Goal: Task Accomplishment & Management: Manage account settings

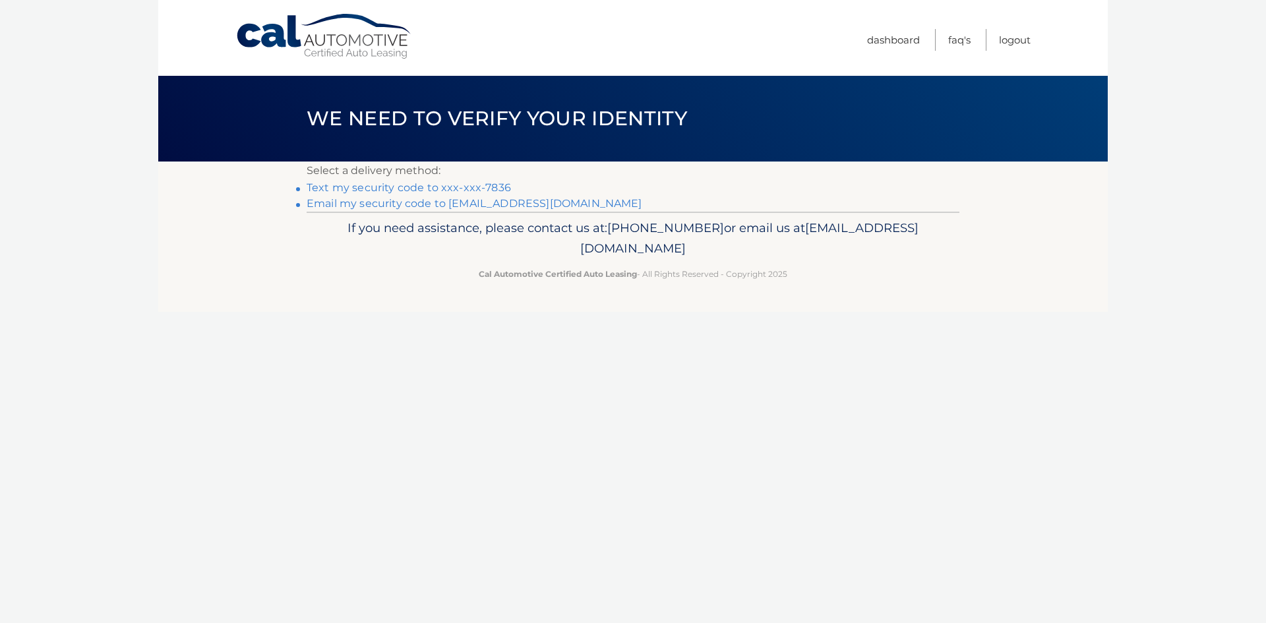
click at [489, 189] on link "Text my security code to xxx-xxx-7836" at bounding box center [409, 187] width 204 height 13
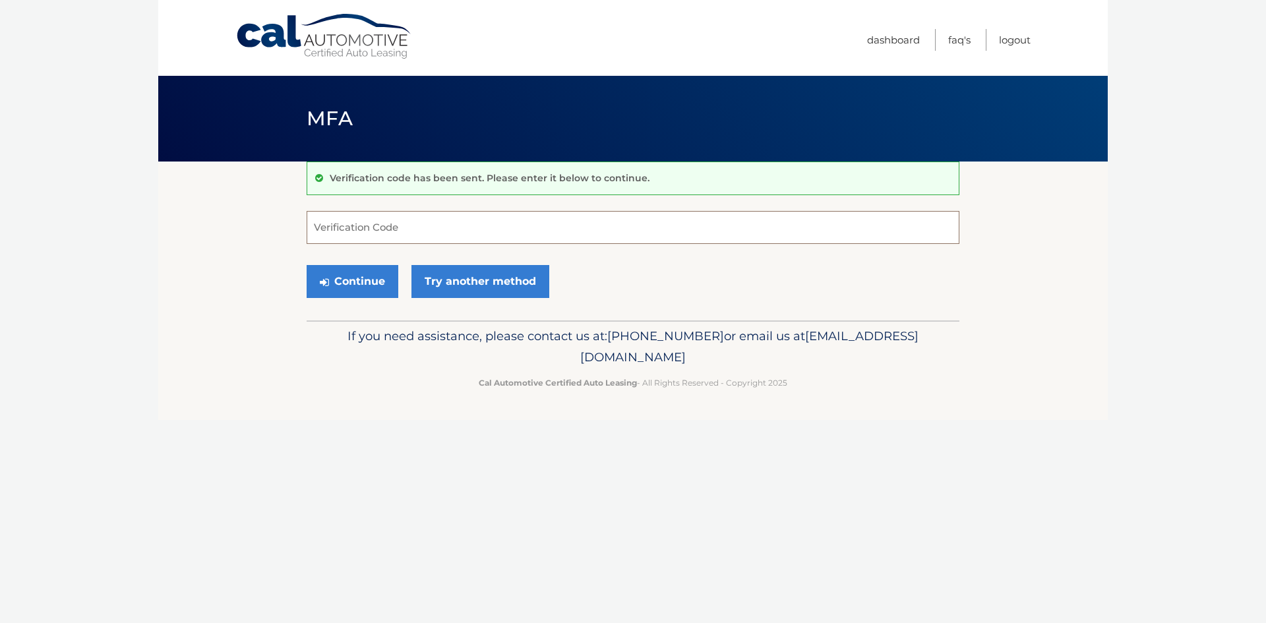
click at [451, 226] on input "Verification Code" at bounding box center [633, 227] width 653 height 33
type input "476945"
click at [307, 265] on button "Continue" at bounding box center [353, 281] width 92 height 33
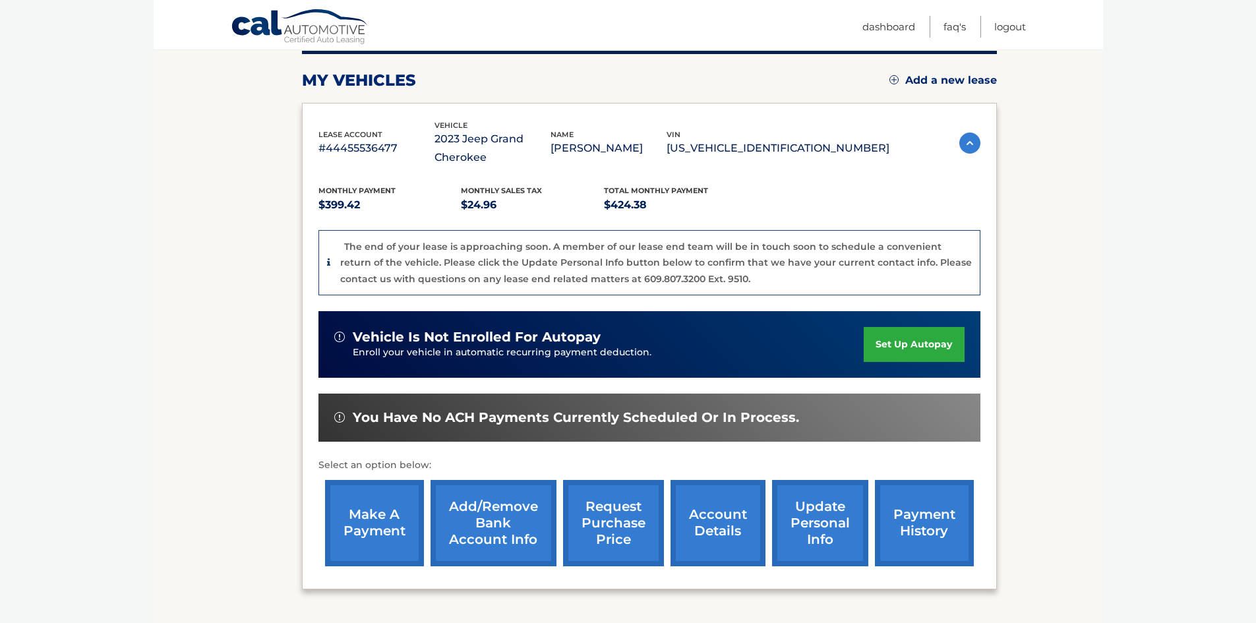
scroll to position [198, 0]
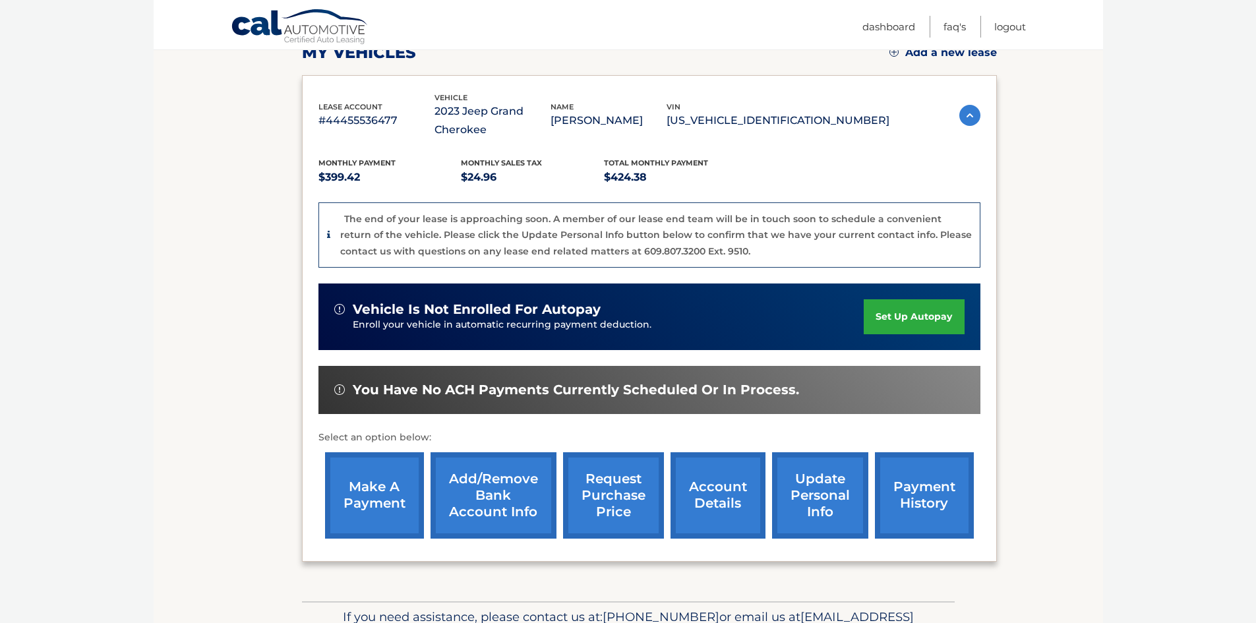
click at [681, 477] on link "account details" at bounding box center [718, 495] width 95 height 86
click at [737, 491] on link "account details" at bounding box center [718, 495] width 95 height 86
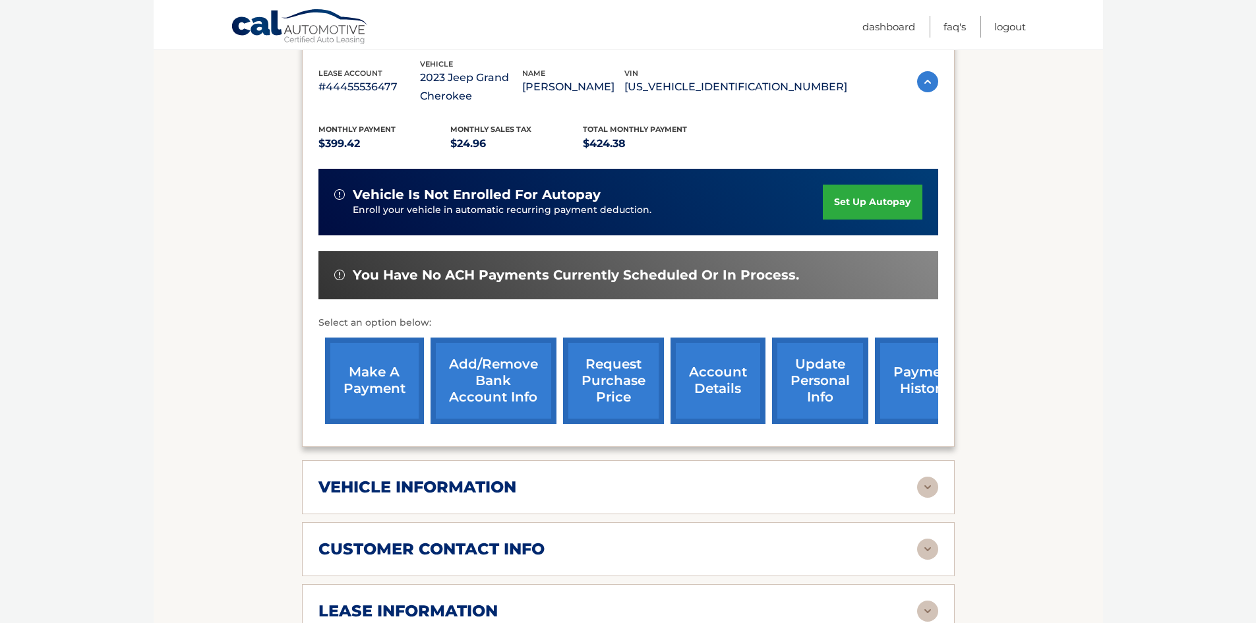
scroll to position [330, 0]
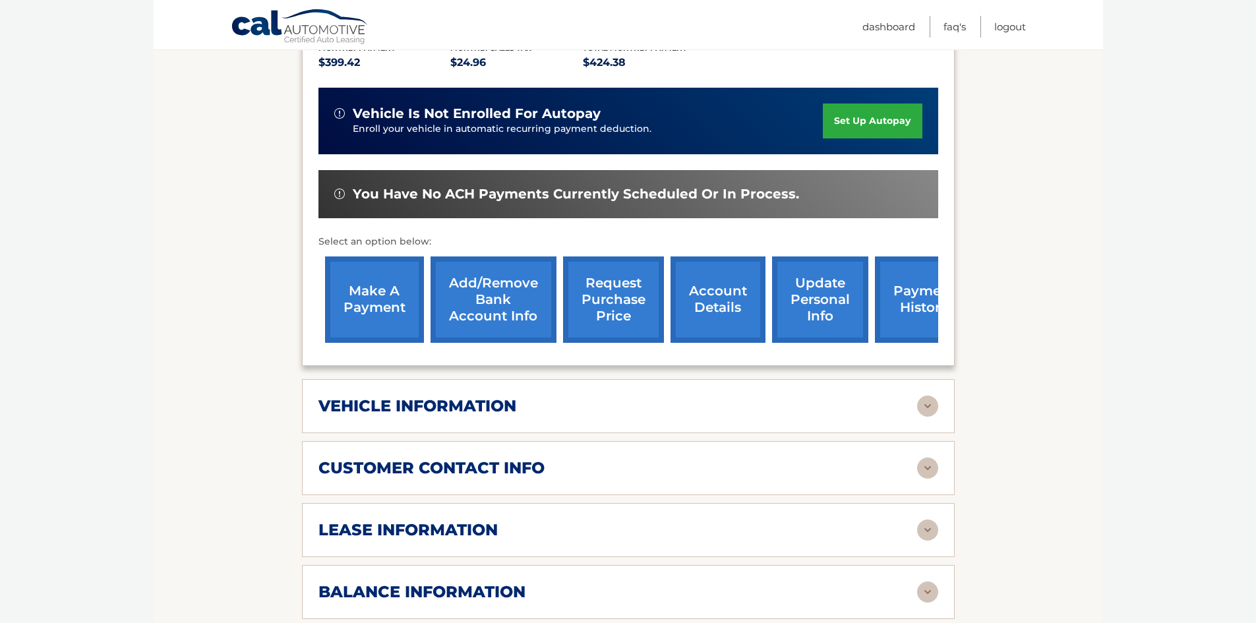
click at [439, 531] on h2 "lease information" at bounding box center [408, 530] width 179 height 20
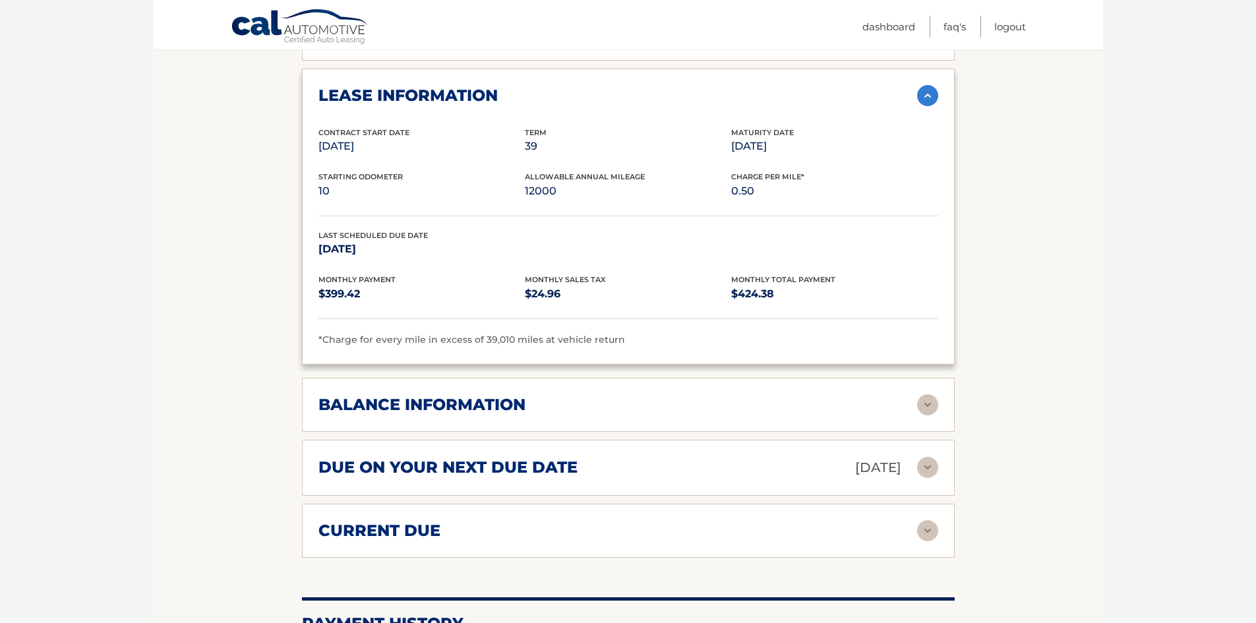
scroll to position [857, 0]
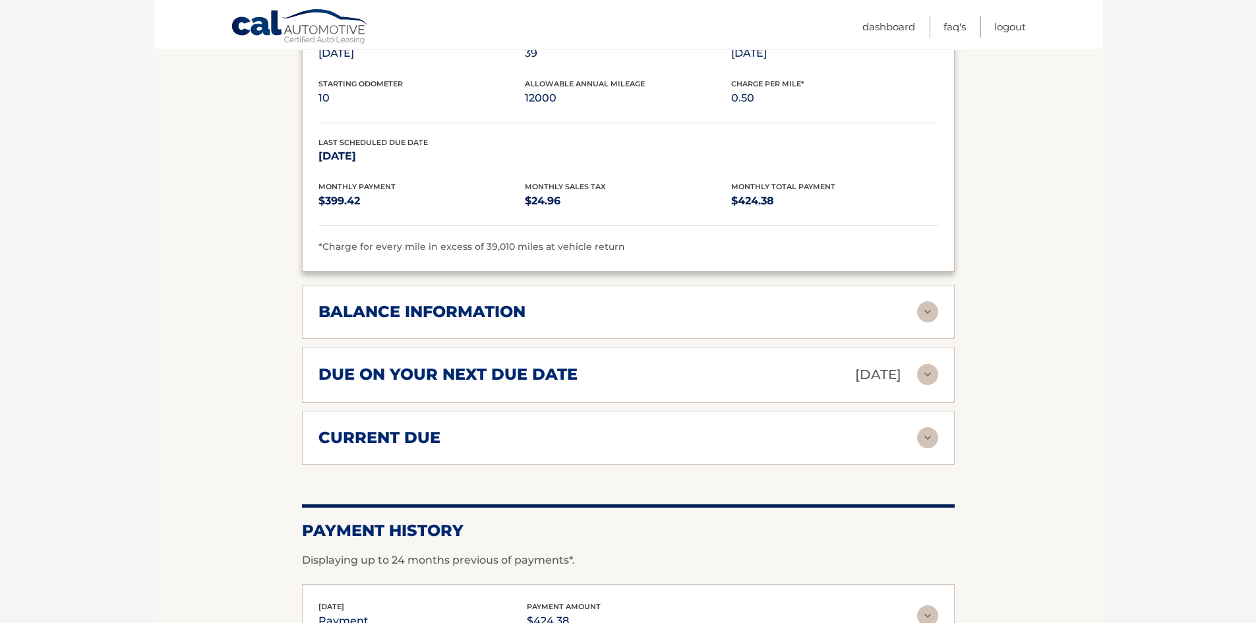
click at [474, 315] on h2 "balance information" at bounding box center [422, 312] width 207 height 20
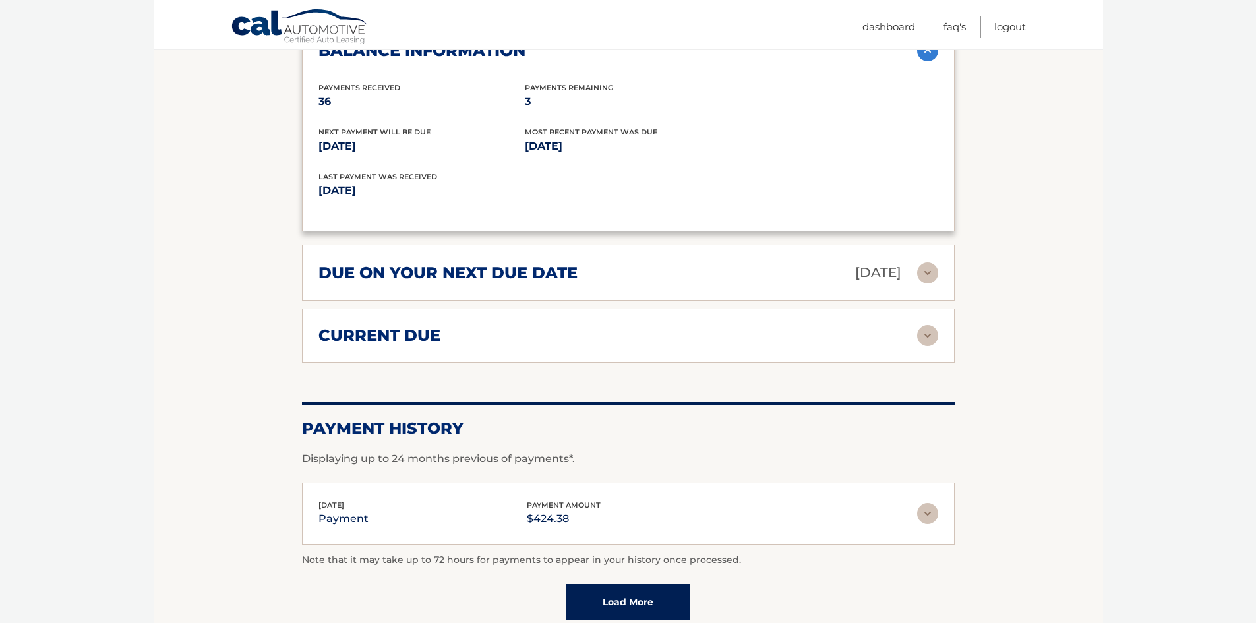
scroll to position [1121, 0]
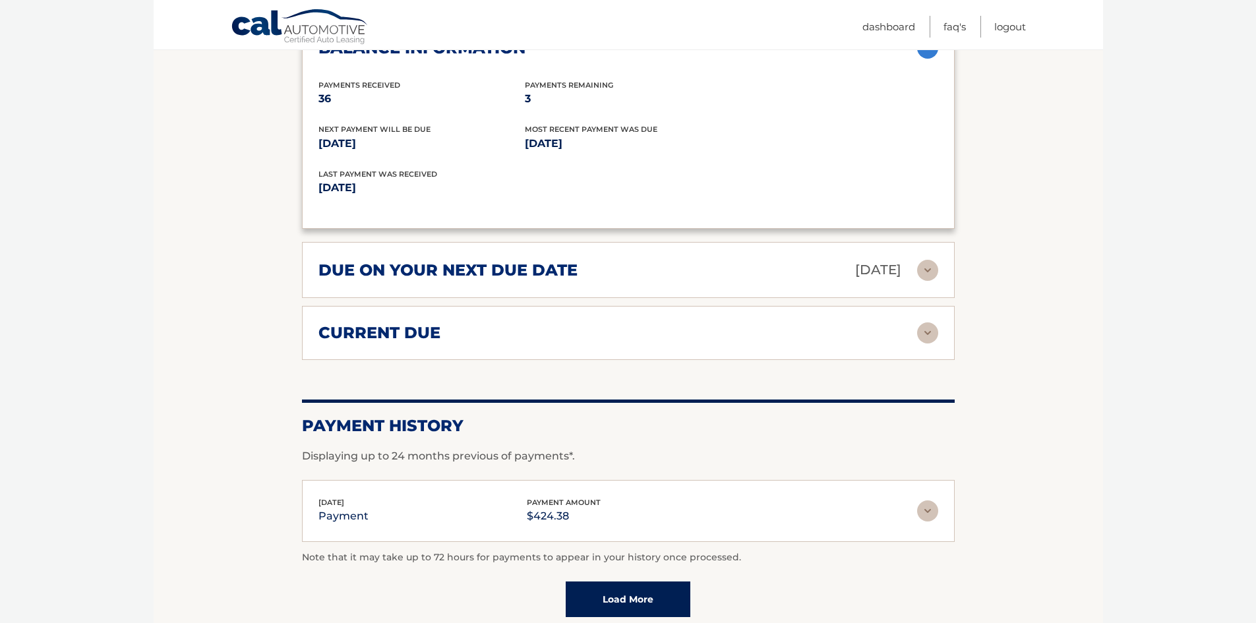
click at [593, 258] on div "due on your next due date Oct 01, 2025 Late Charges $0.00 Miscellaneous Charges…" at bounding box center [628, 270] width 653 height 56
click at [589, 266] on div "due on your next due date Oct 01, 2025" at bounding box center [618, 270] width 599 height 23
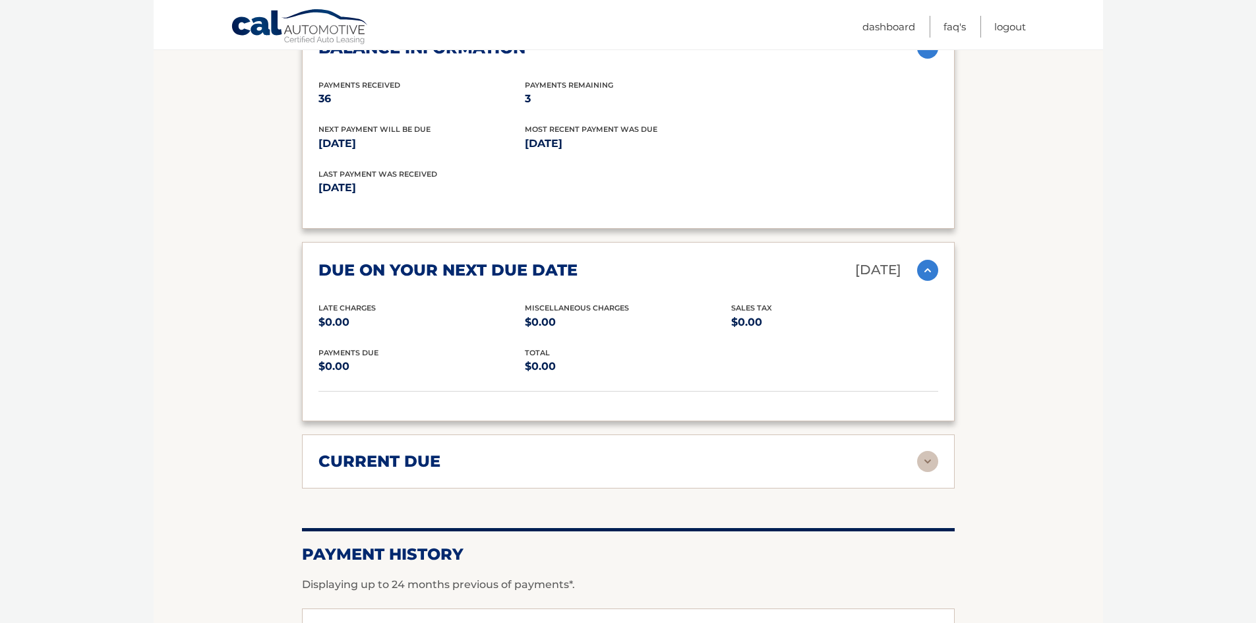
click at [589, 266] on div "due on your next due date Oct 01, 2025" at bounding box center [618, 270] width 599 height 23
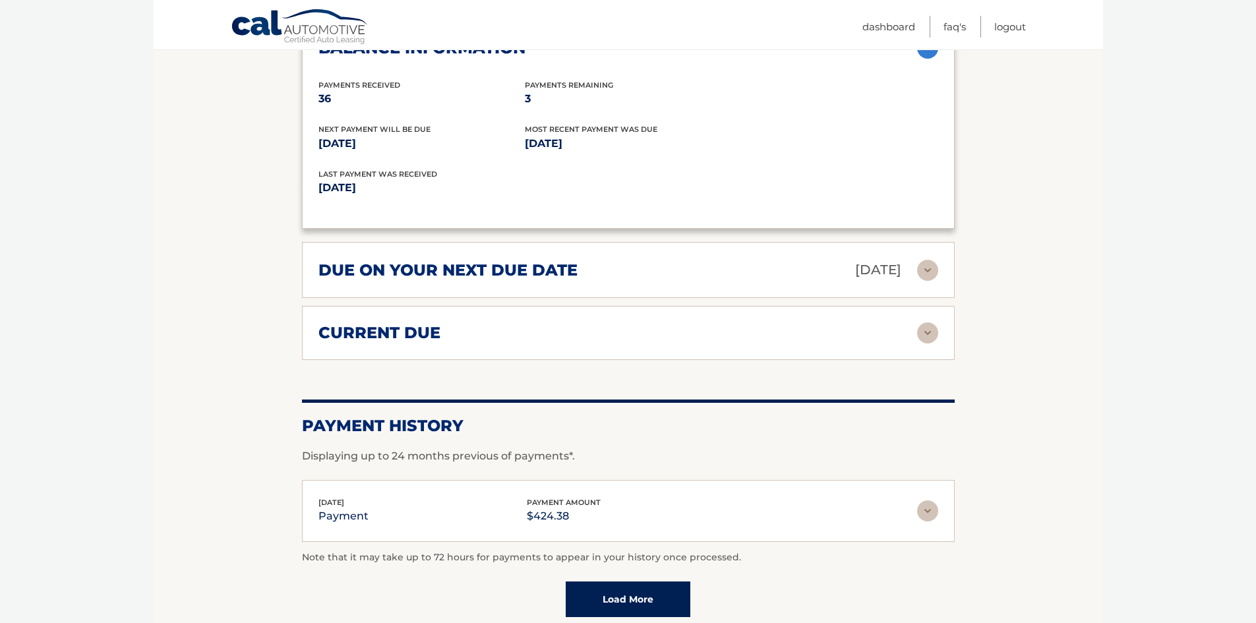
click at [459, 329] on div "current due" at bounding box center [618, 333] width 599 height 20
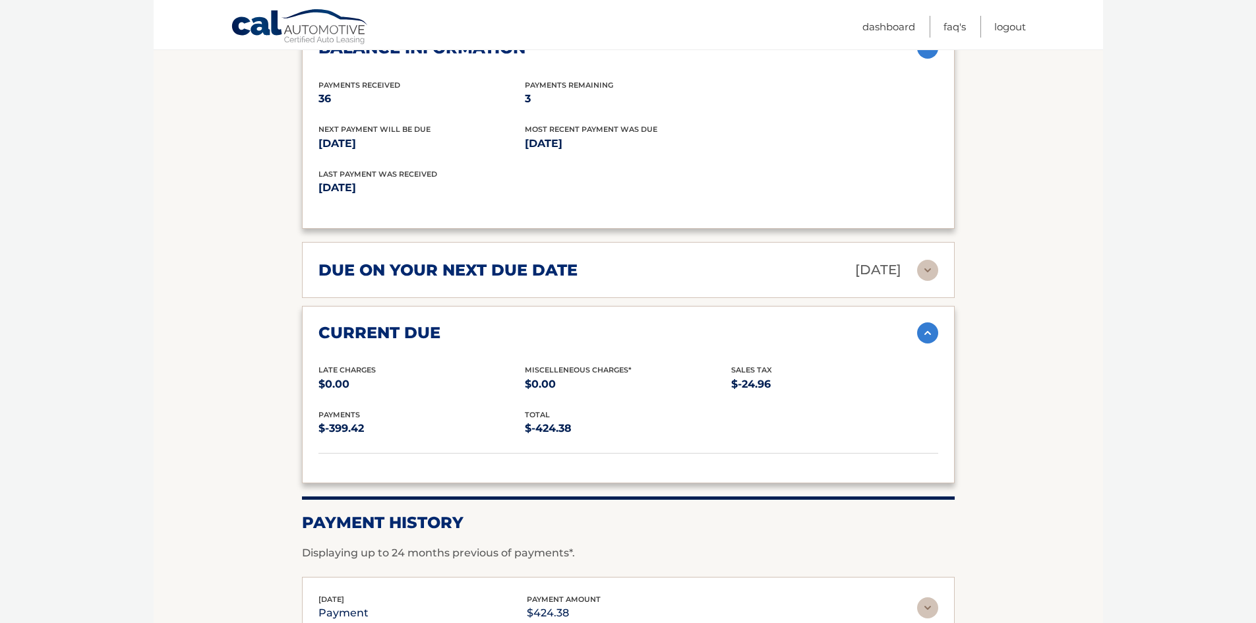
click at [459, 329] on div "current due" at bounding box center [618, 333] width 599 height 20
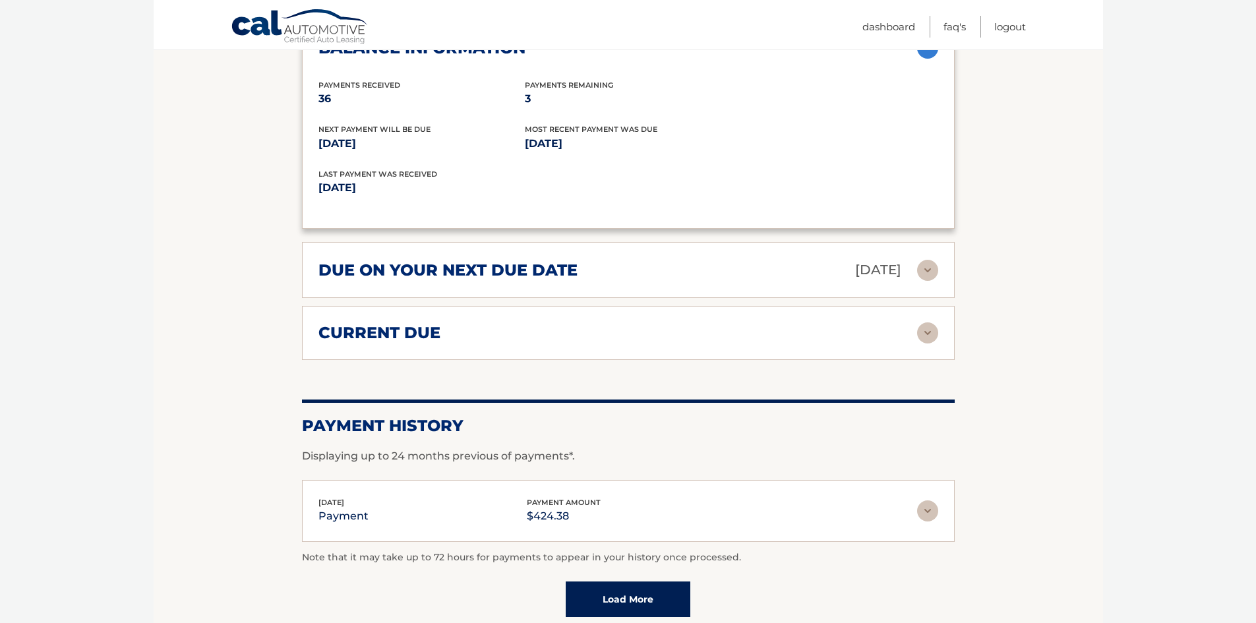
click at [475, 522] on div "Aug 25, 2025 payment payment amount $424.38" at bounding box center [618, 512] width 599 height 30
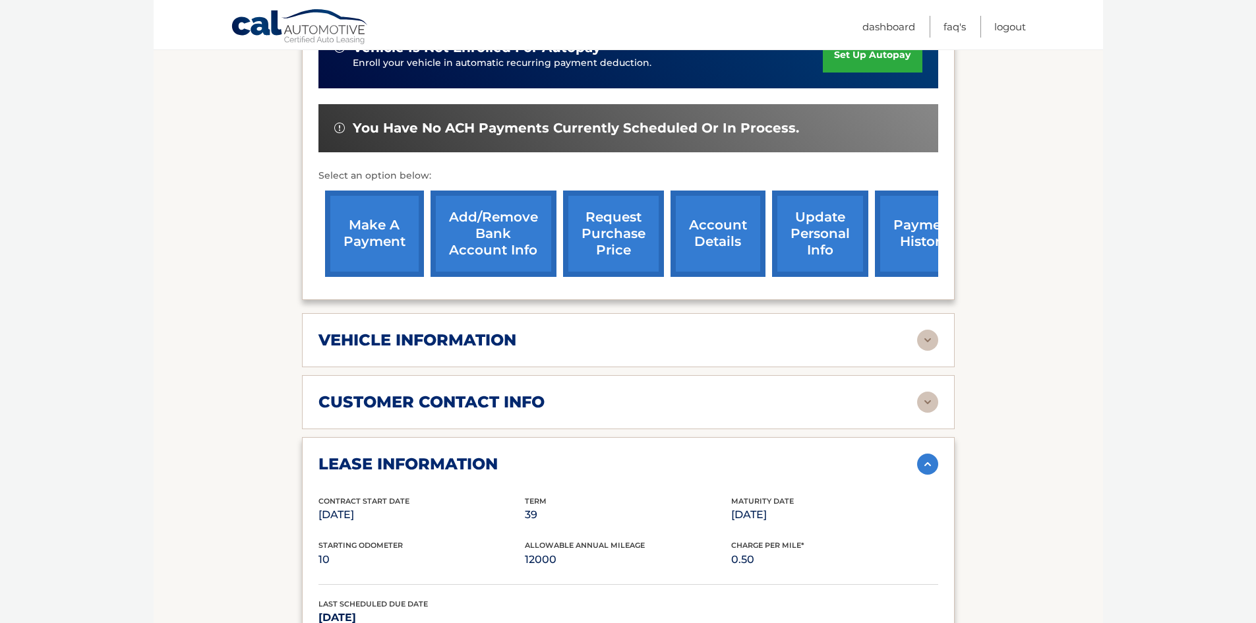
scroll to position [132, 0]
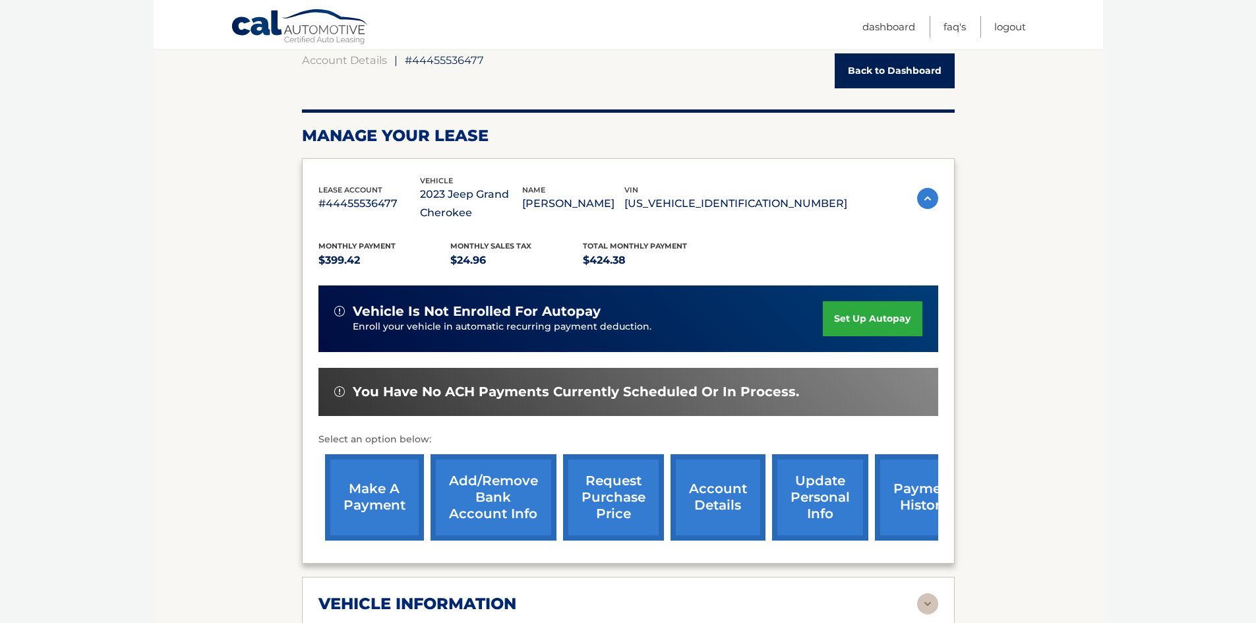
click at [372, 483] on link "make a payment" at bounding box center [374, 497] width 99 height 86
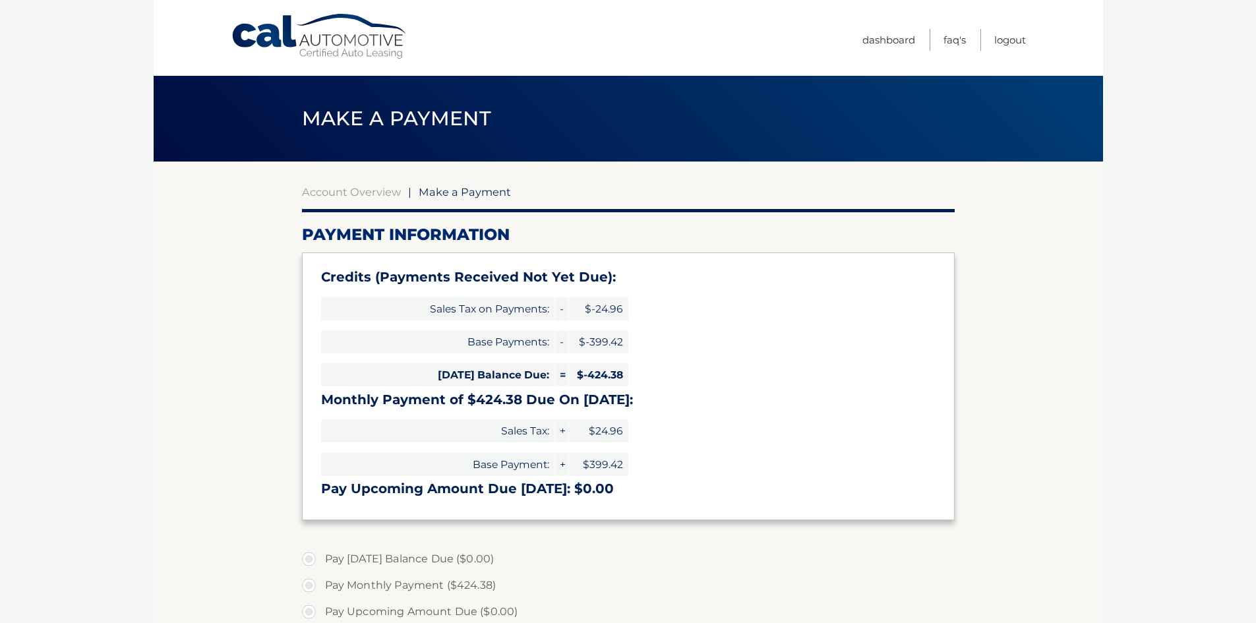
type input "0"
click at [887, 34] on link "Dashboard" at bounding box center [889, 40] width 53 height 22
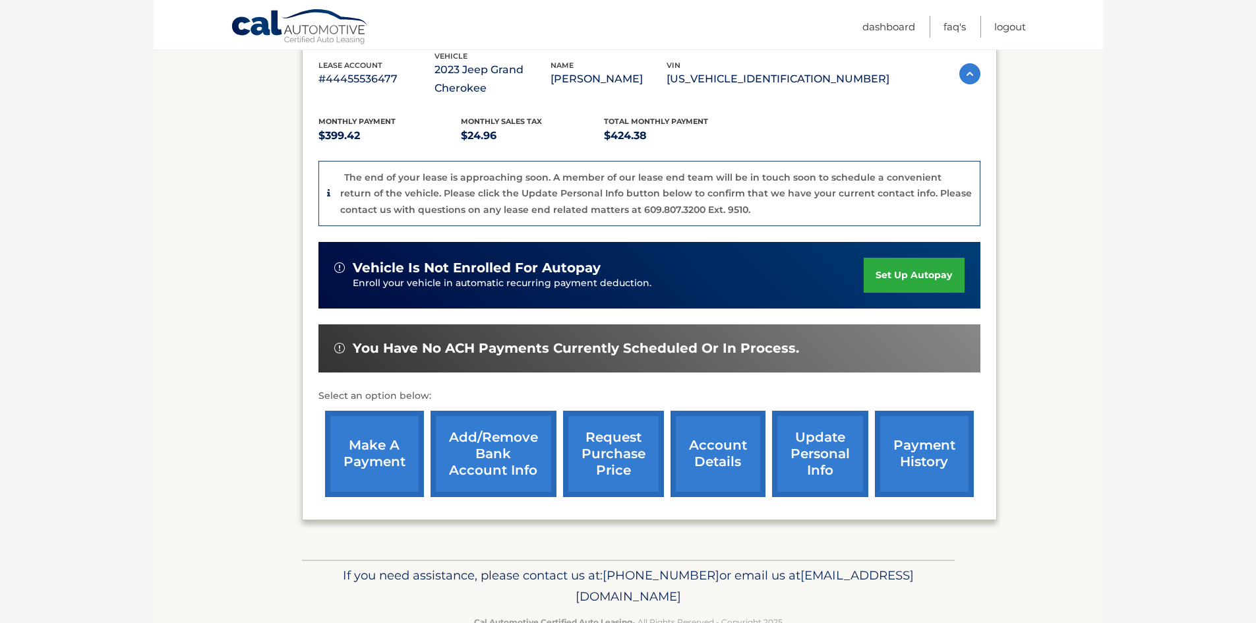
scroll to position [264, 0]
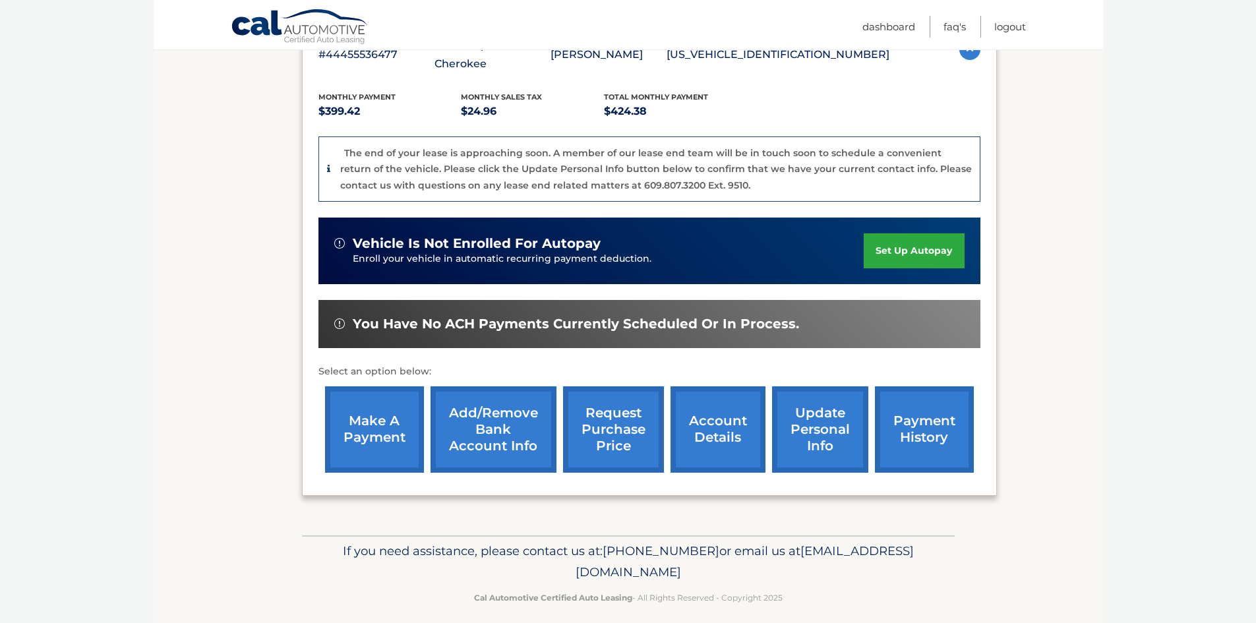
click at [928, 417] on link "payment history" at bounding box center [924, 429] width 99 height 86
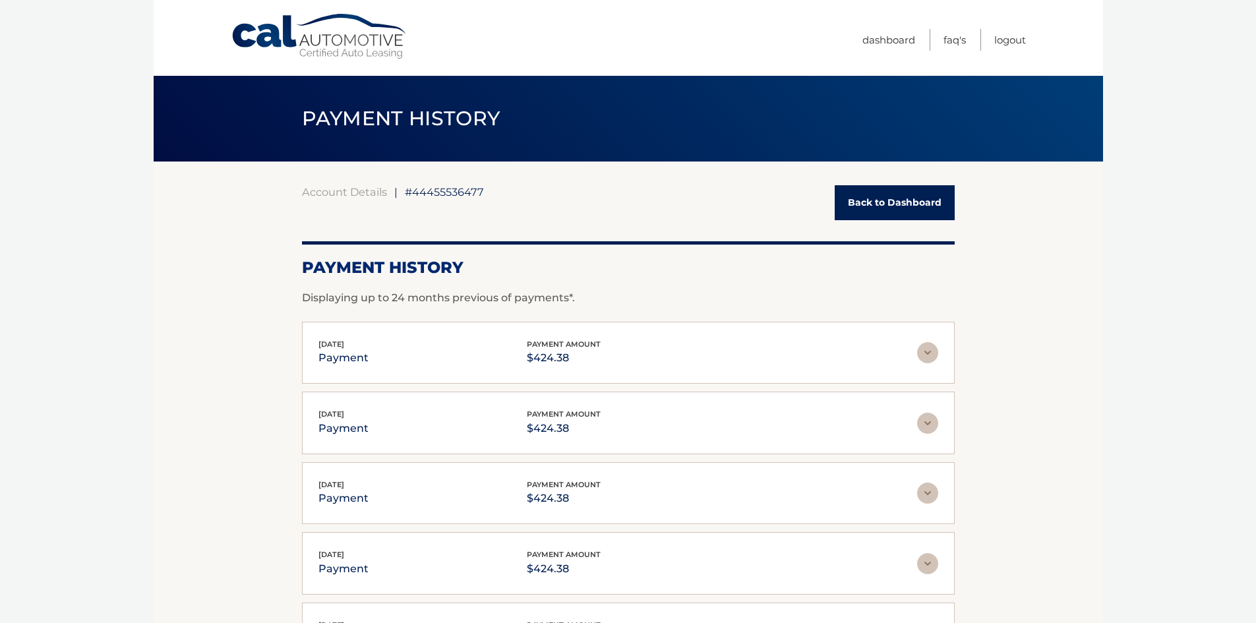
click at [897, 199] on link "Back to Dashboard" at bounding box center [895, 202] width 120 height 35
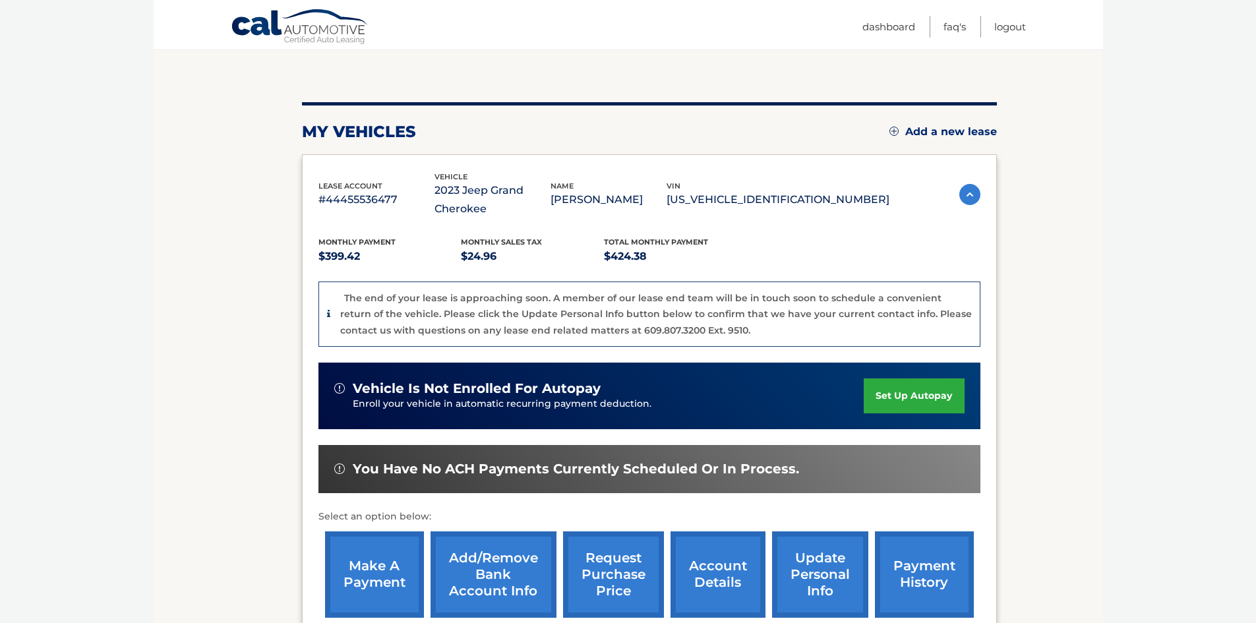
scroll to position [276, 0]
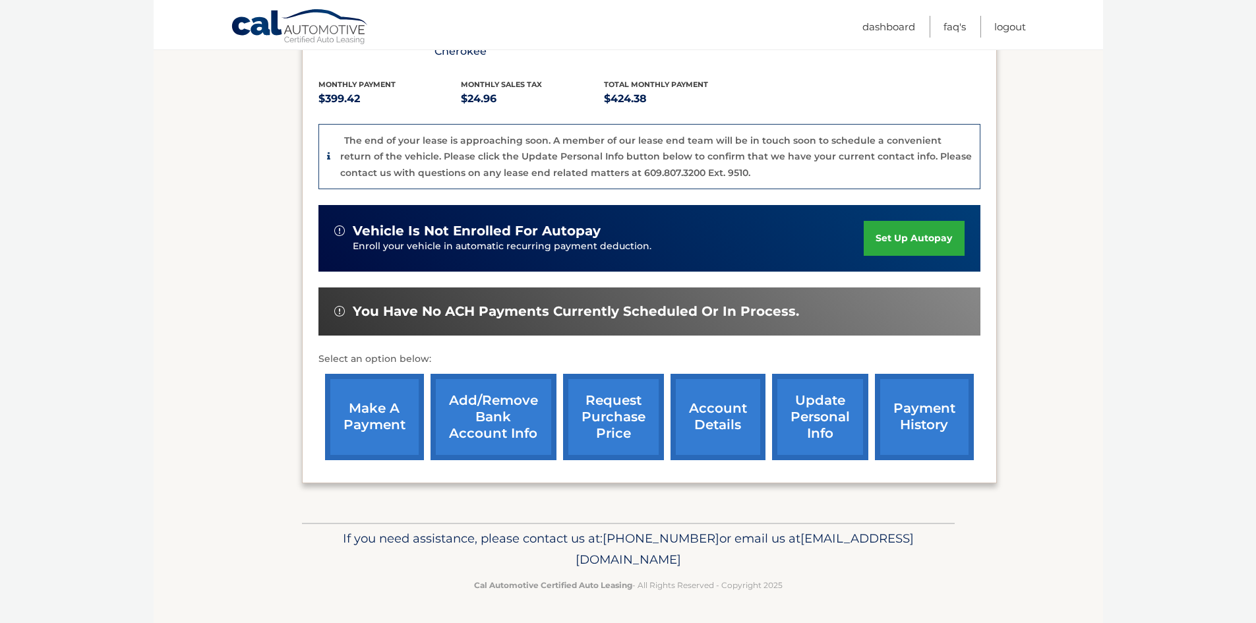
click at [733, 412] on link "account details" at bounding box center [718, 417] width 95 height 86
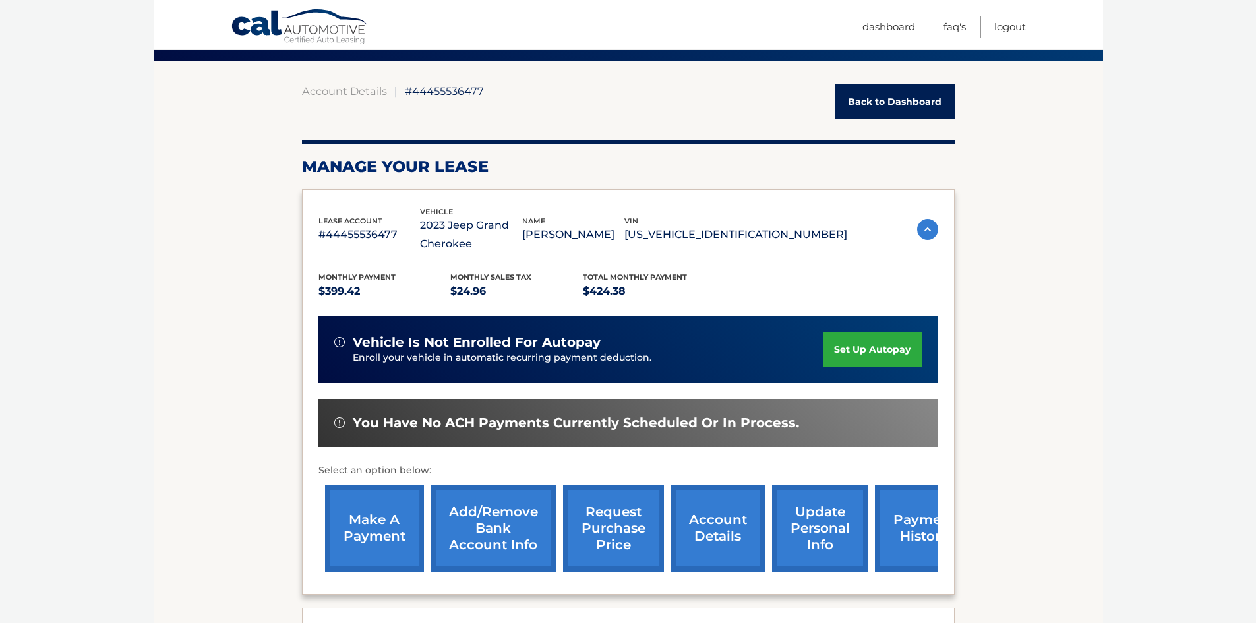
scroll to position [330, 0]
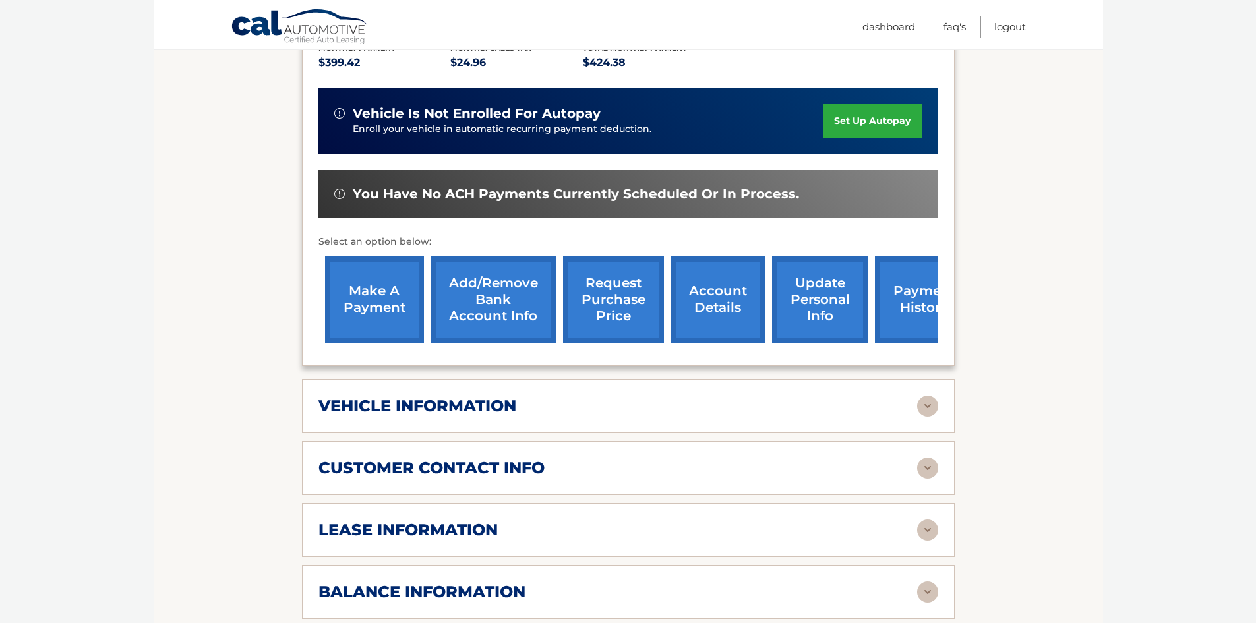
click at [561, 410] on div "vehicle information" at bounding box center [618, 406] width 599 height 20
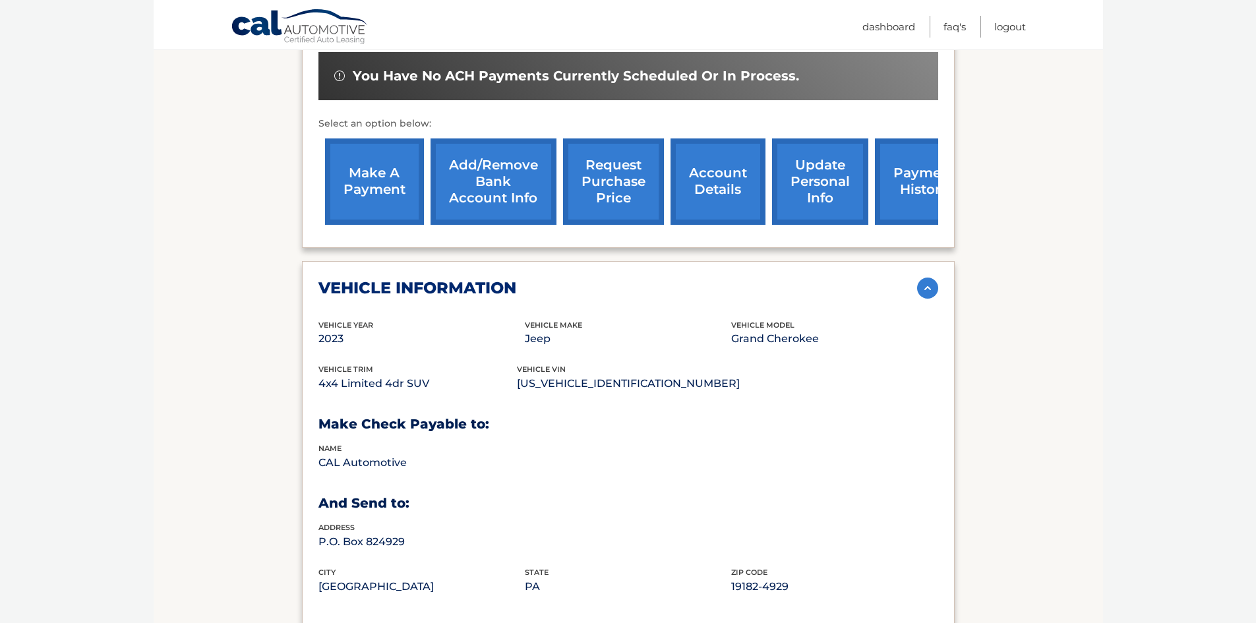
scroll to position [462, 0]
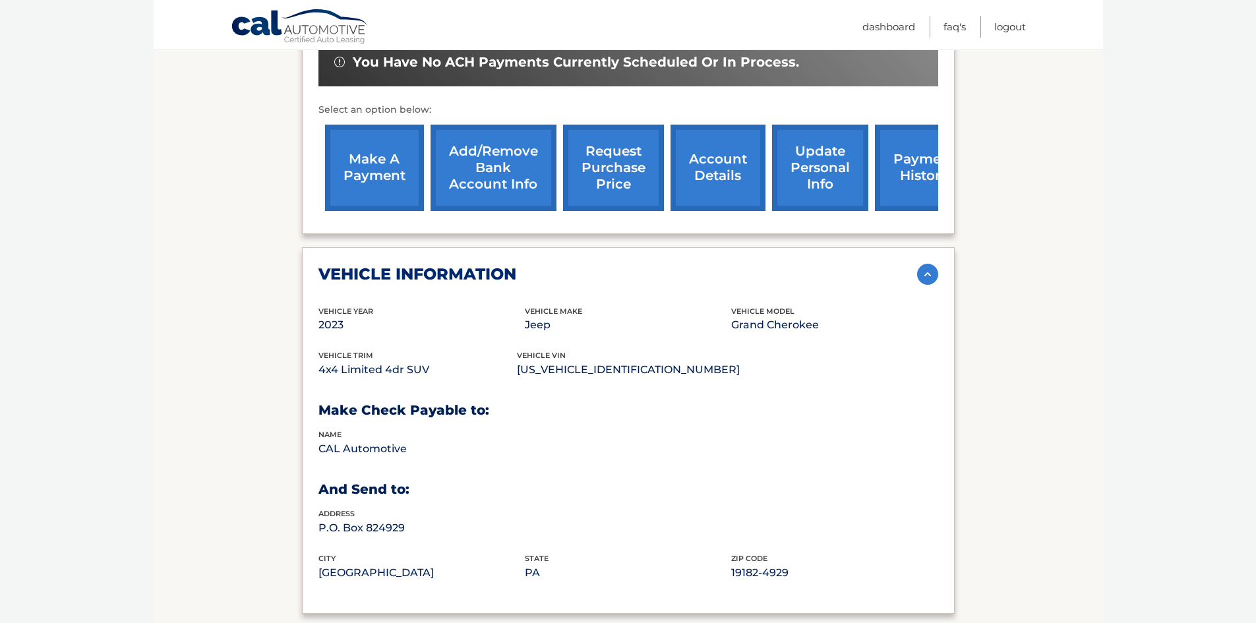
click at [520, 278] on div "vehicle information" at bounding box center [618, 274] width 599 height 20
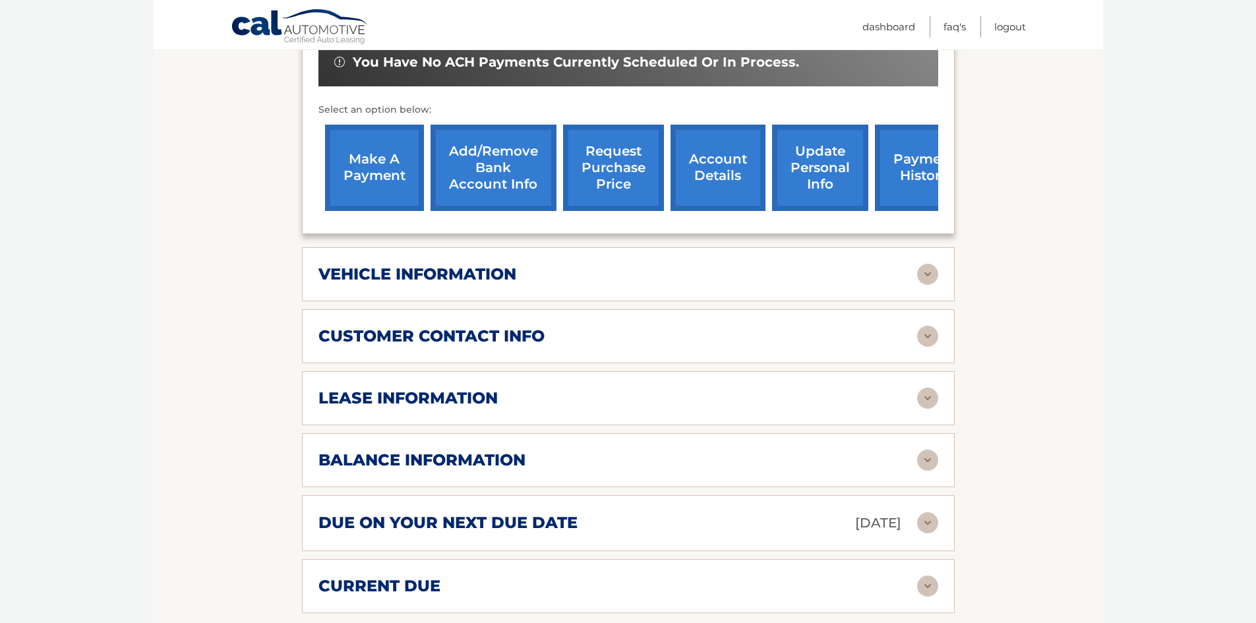
click at [487, 408] on h2 "lease information" at bounding box center [408, 398] width 179 height 20
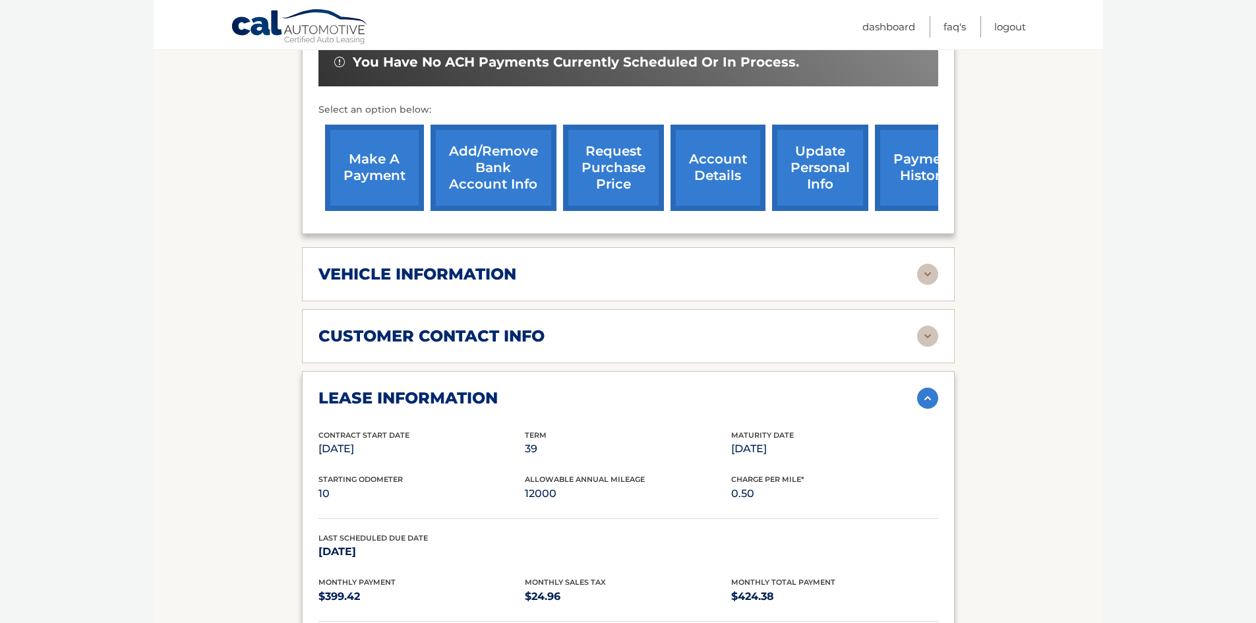
click at [488, 398] on h2 "lease information" at bounding box center [408, 398] width 179 height 20
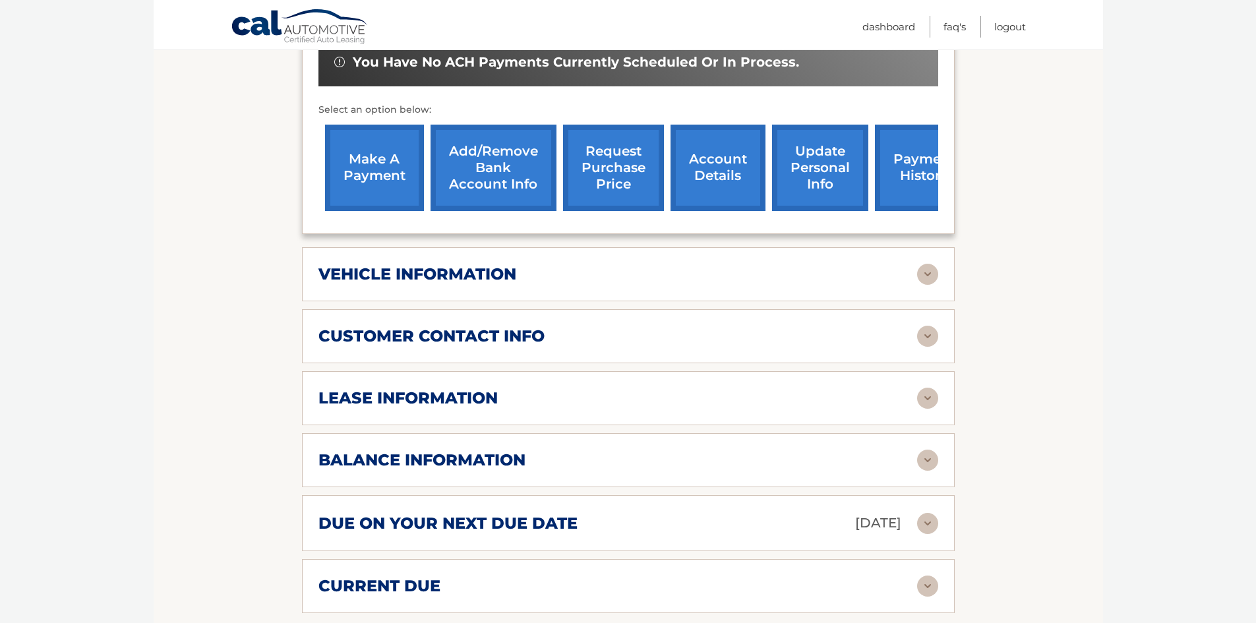
click at [488, 398] on h2 "lease information" at bounding box center [408, 398] width 179 height 20
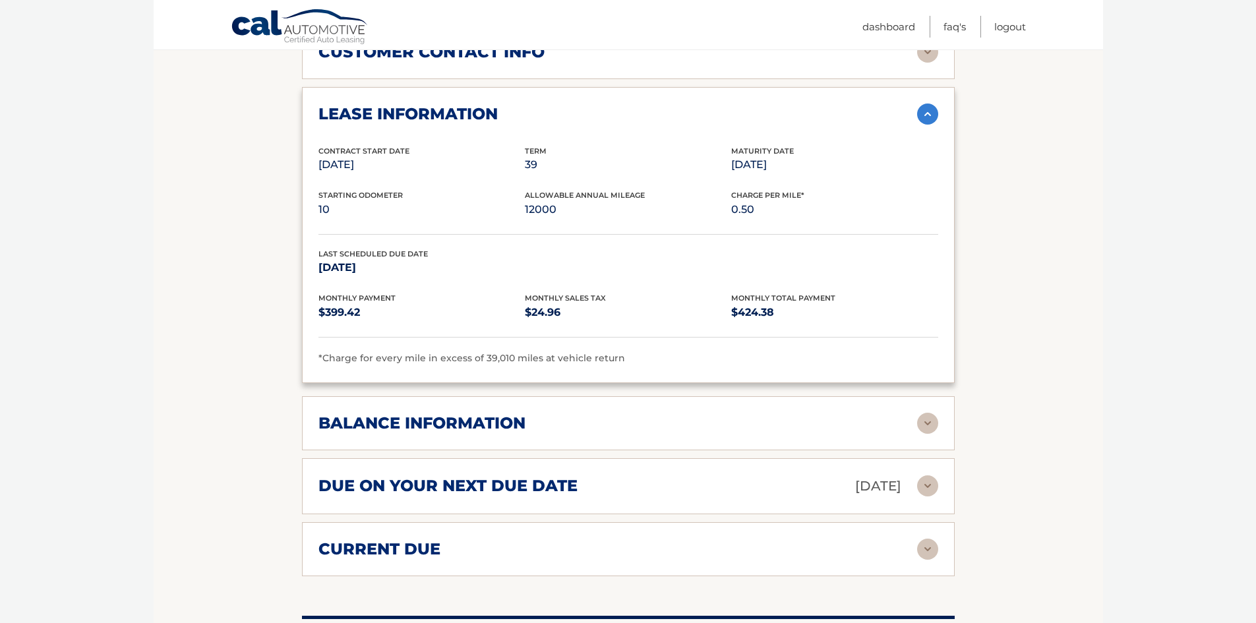
scroll to position [791, 0]
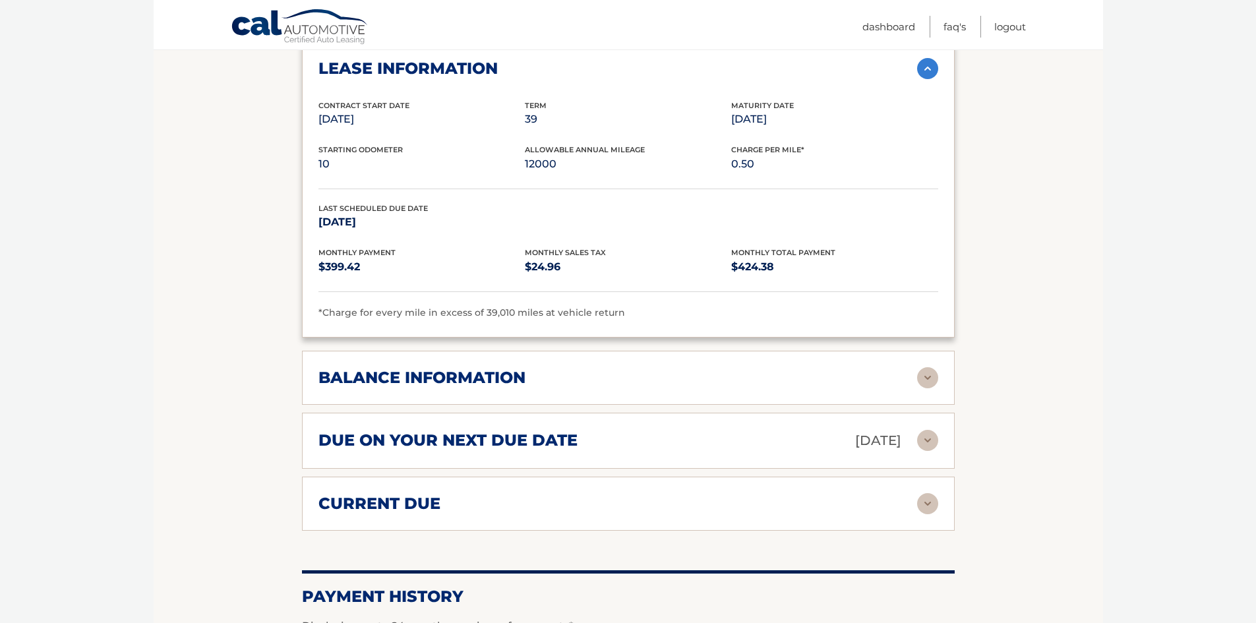
click at [522, 383] on h2 "balance information" at bounding box center [422, 378] width 207 height 20
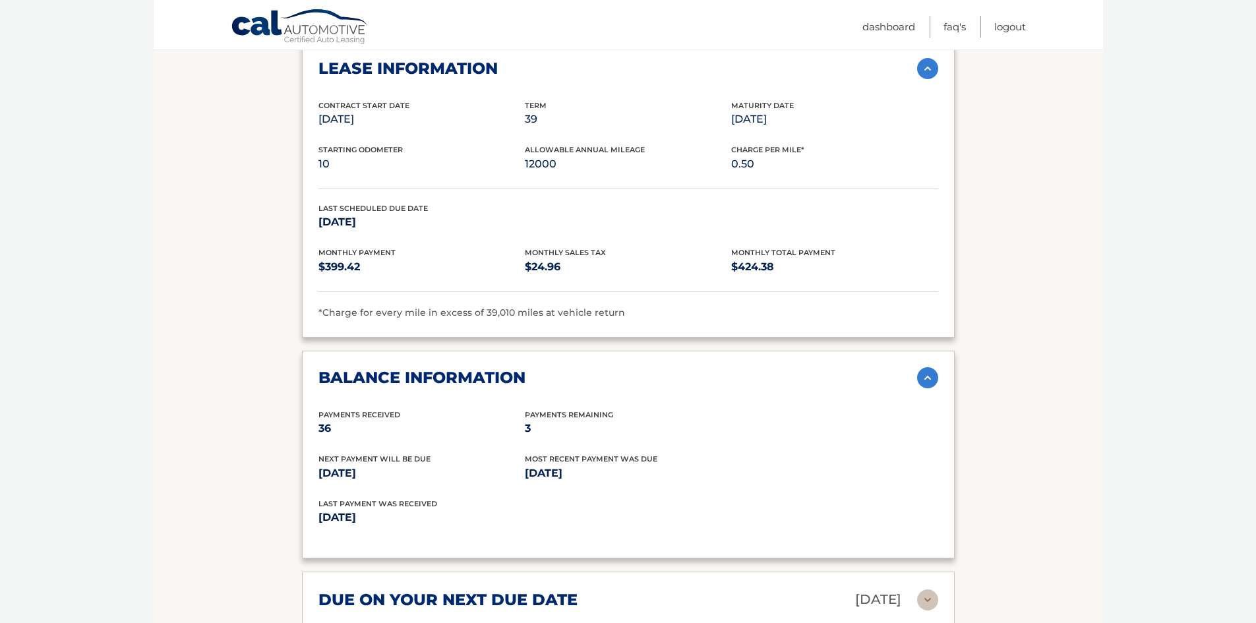
click at [522, 381] on h2 "balance information" at bounding box center [422, 378] width 207 height 20
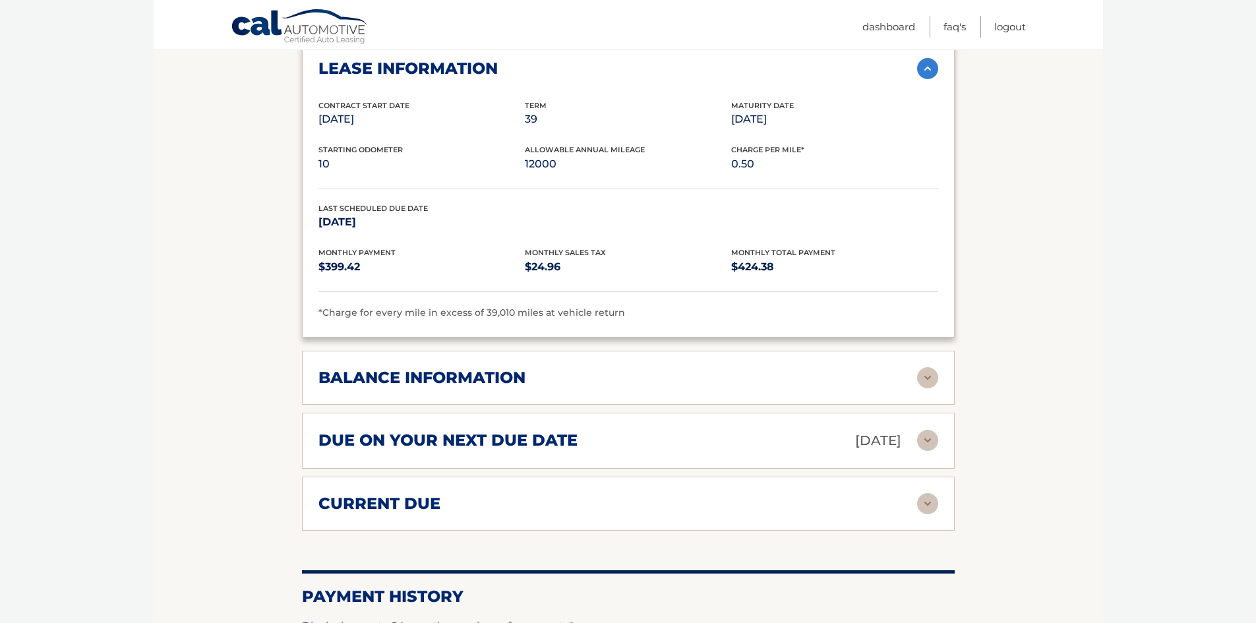
click at [519, 424] on div "due on your next due date Oct 01, 2025 Late Charges $0.00 Miscellaneous Charges…" at bounding box center [628, 441] width 653 height 56
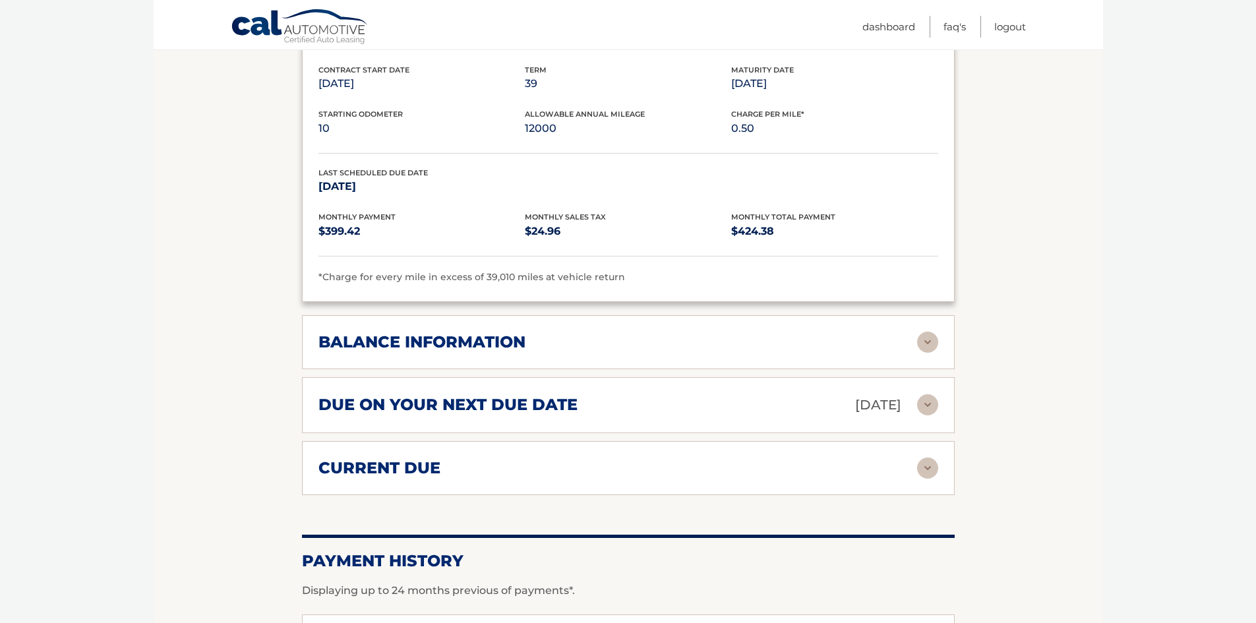
scroll to position [857, 0]
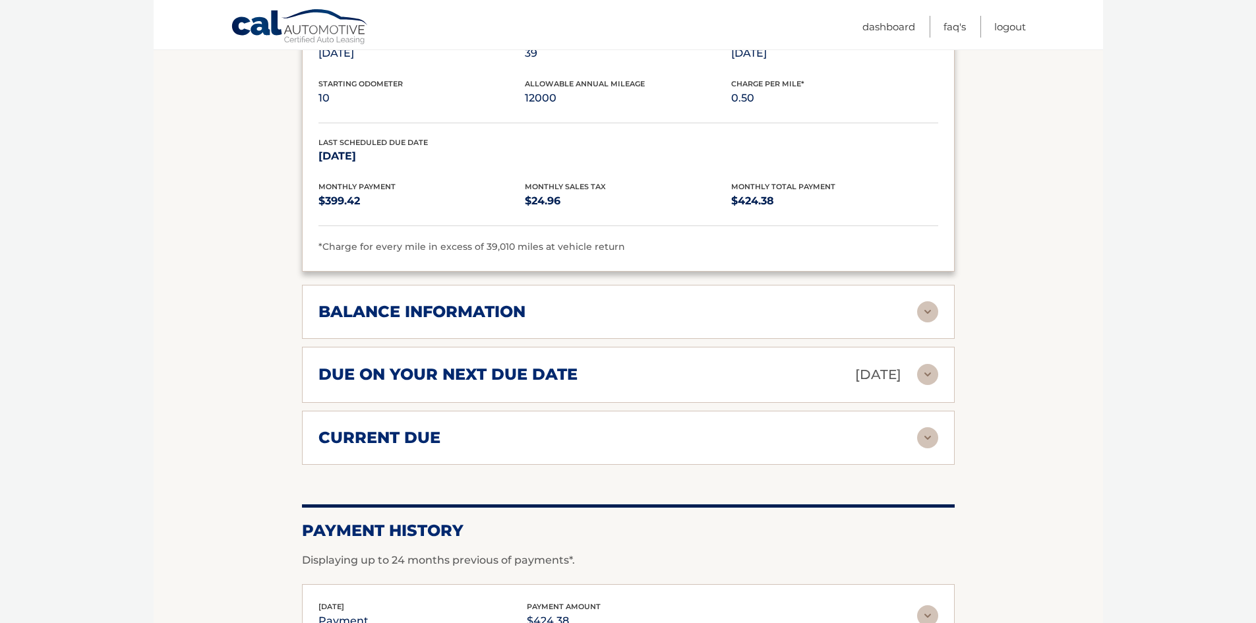
click at [528, 373] on h2 "due on your next due date" at bounding box center [448, 375] width 259 height 20
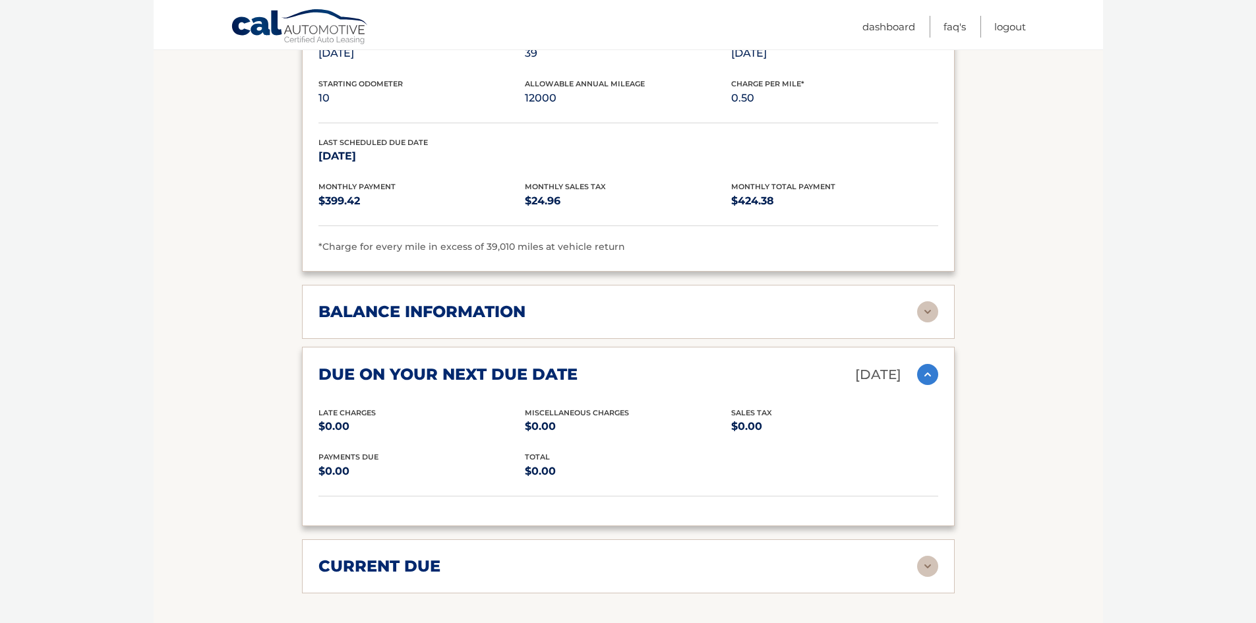
click at [528, 373] on h2 "due on your next due date" at bounding box center [448, 375] width 259 height 20
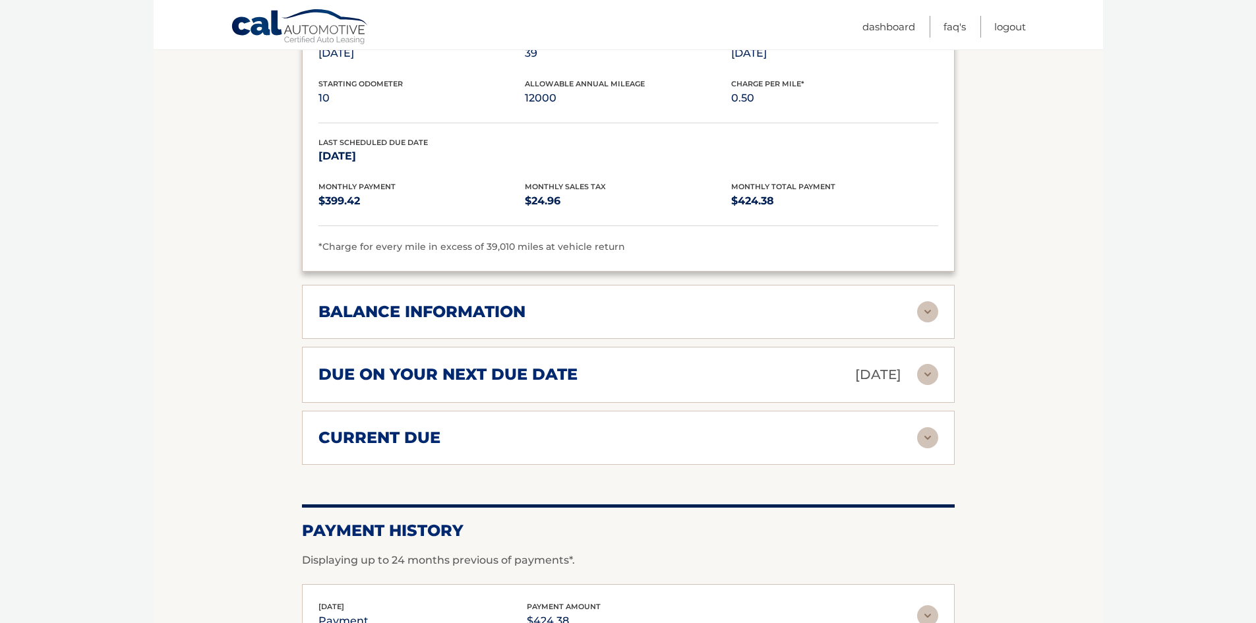
click at [498, 456] on div "current due Late Charges $0.00 Miscelleneous Charges* $0.00 Sales Tax $-24.96 p…" at bounding box center [628, 438] width 653 height 54
click at [498, 447] on div "current due" at bounding box center [618, 438] width 599 height 20
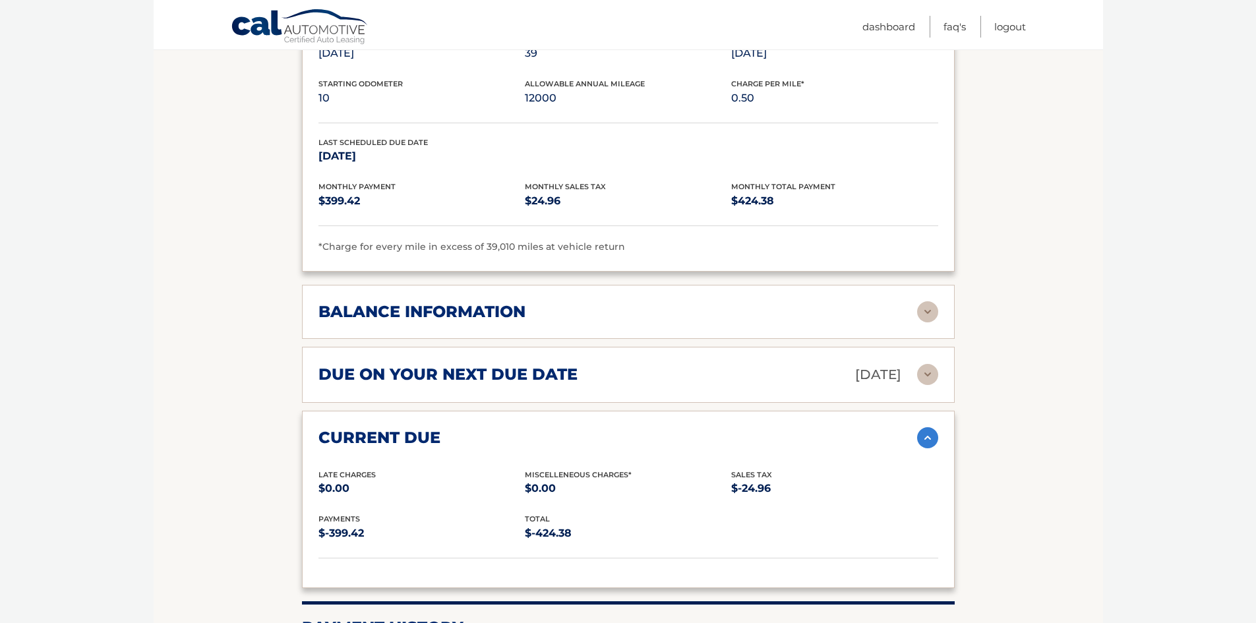
click at [498, 447] on div "current due" at bounding box center [618, 438] width 599 height 20
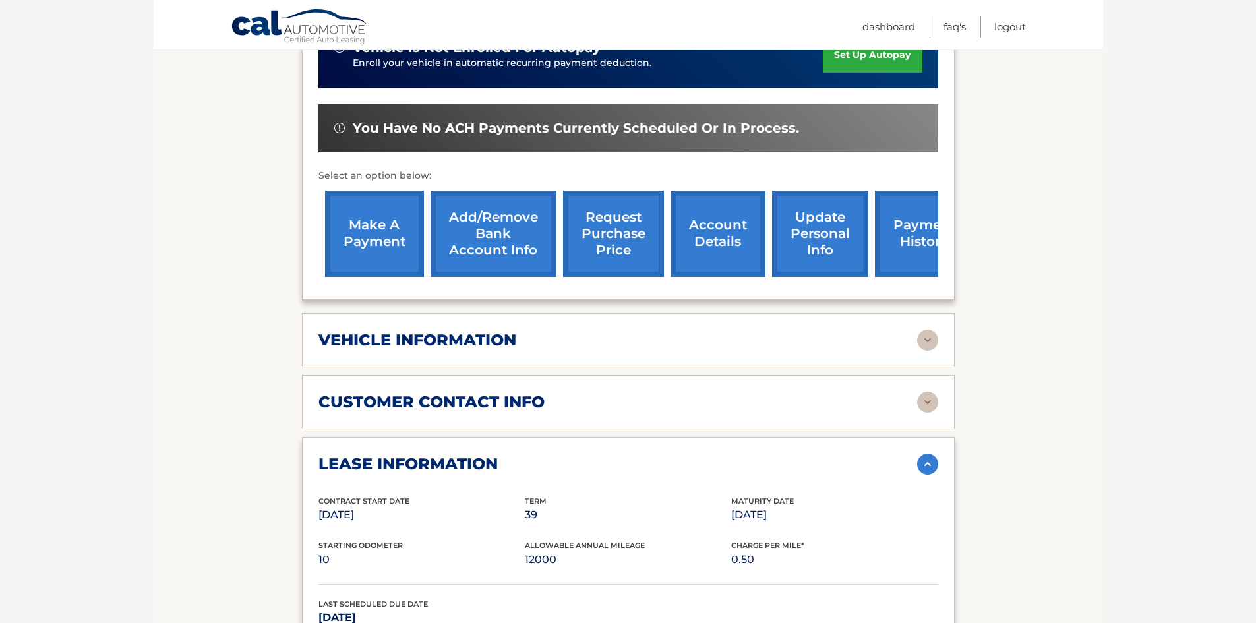
scroll to position [0, 0]
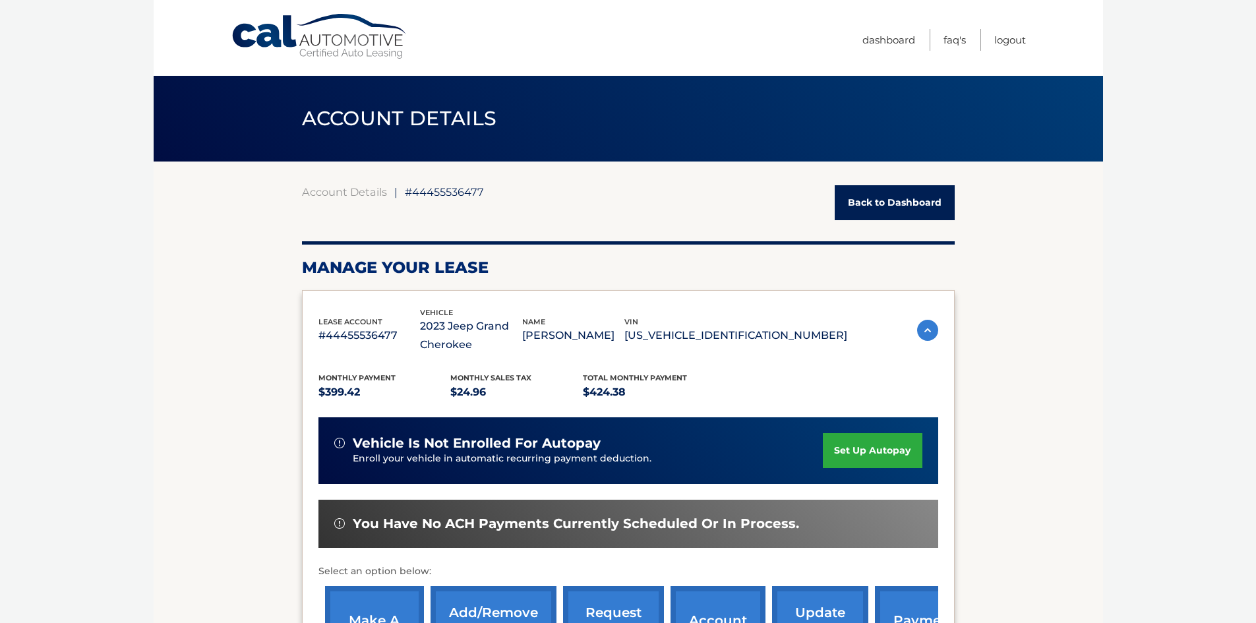
click at [857, 207] on link "Back to Dashboard" at bounding box center [895, 202] width 120 height 35
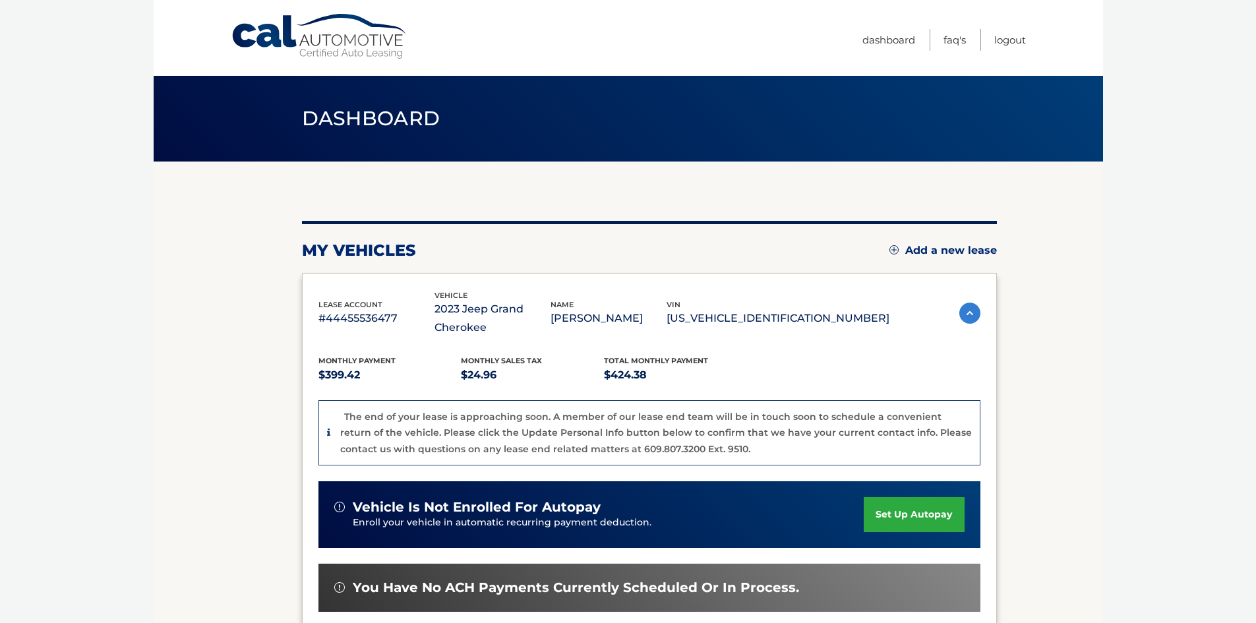
click at [373, 51] on link "Cal Automotive" at bounding box center [320, 36] width 178 height 47
